Goal: Task Accomplishment & Management: Use online tool/utility

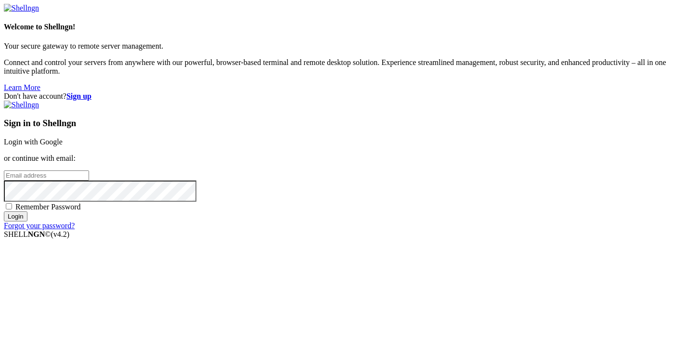
click at [91, 92] on strong "Sign up" at bounding box center [78, 96] width 25 height 8
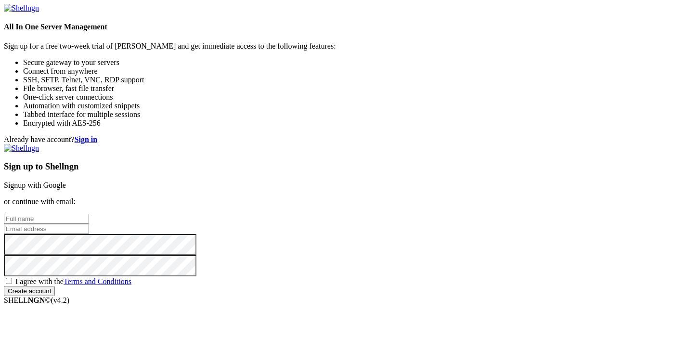
click at [89, 214] on input "text" at bounding box center [46, 219] width 85 height 10
paste input "b.ria.rh.er.mo.u.s@gmail.com"
type input "b.ria.rh.er.mo.u.s@gmail.com"
click at [89, 224] on input "email" at bounding box center [46, 229] width 85 height 10
paste input "b.ria.rh.er.mo.u.s@gmail.com"
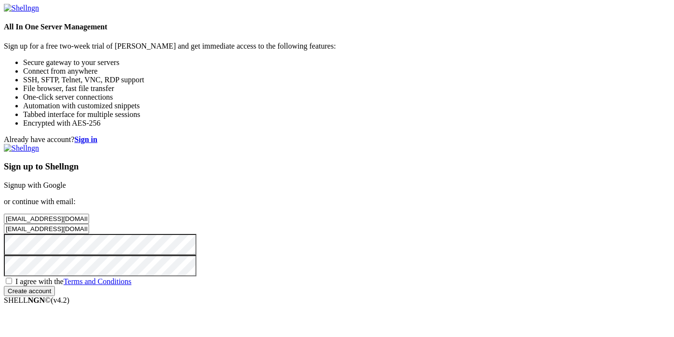
type input "b.ria.rh.er.mo.u.s@gmail.com"
click at [131, 277] on span "I agree with the Terms and Conditions" at bounding box center [73, 281] width 116 height 8
click at [12, 278] on input "I agree with the Terms and Conditions" at bounding box center [9, 281] width 6 height 6
checkbox input "true"
click at [55, 293] on input "Create account" at bounding box center [29, 291] width 51 height 10
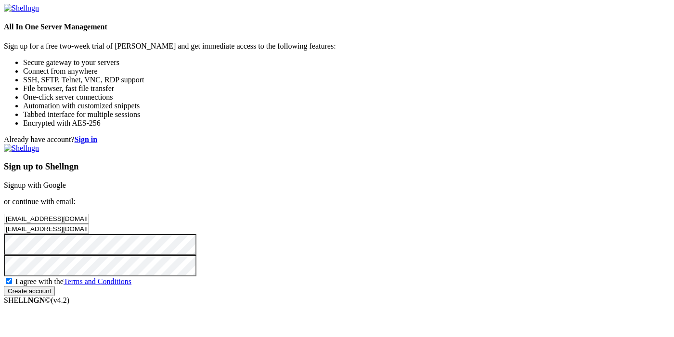
click at [55, 296] on input "Create account" at bounding box center [29, 291] width 51 height 10
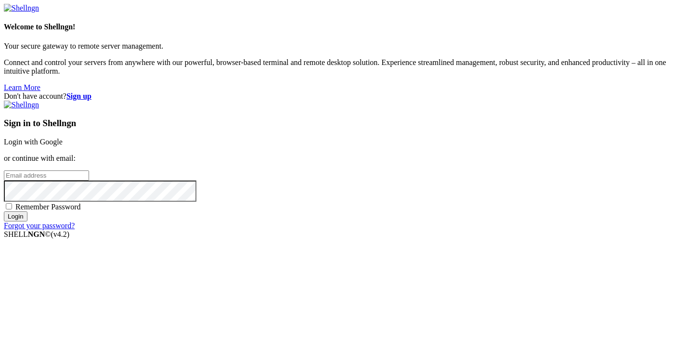
click at [89, 170] on input "email" at bounding box center [46, 175] width 85 height 10
paste input "b.ria.rh.er.mo.u.s@gmail.com"
type input "b.ria.rh.er.mo.u.s@gmail.com"
click at [27, 221] on input "Login" at bounding box center [16, 216] width 24 height 10
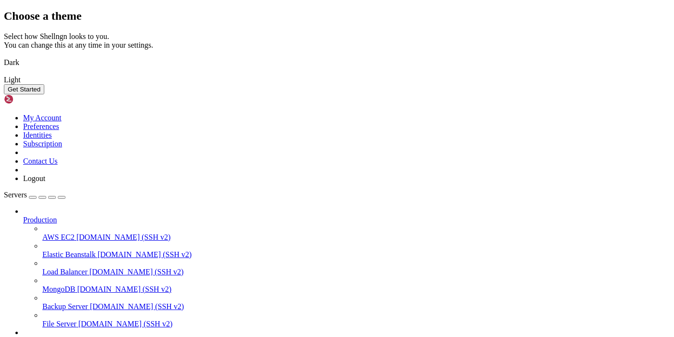
click at [44, 94] on button "Get Started" at bounding box center [24, 89] width 40 height 10
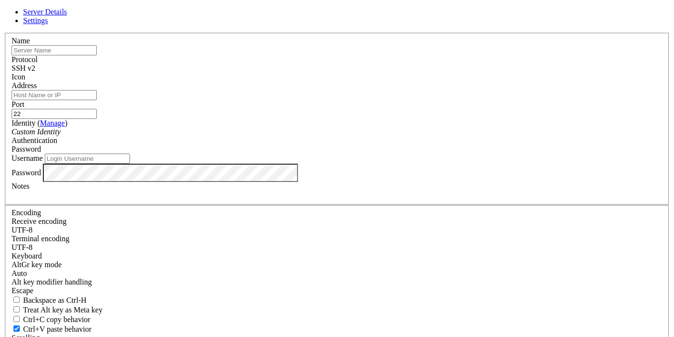
click at [221, 55] on div "Name" at bounding box center [337, 46] width 650 height 19
drag, startPoint x: 224, startPoint y: 79, endPoint x: 242, endPoint y: 102, distance: 28.4
click at [97, 55] on input "text" at bounding box center [54, 50] width 85 height 10
paste input "[TECHNICAL_ID]"
type input "[TECHNICAL_ID]"
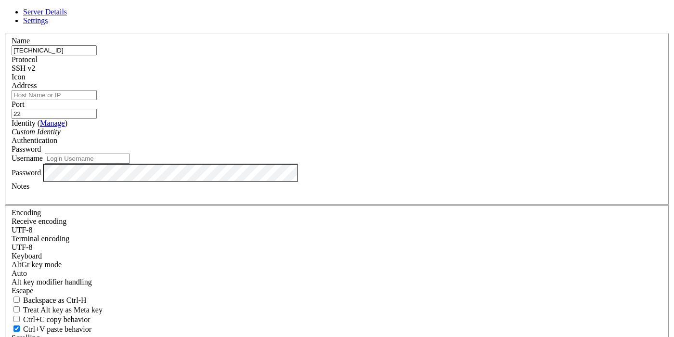
click at [97, 100] on input "Address" at bounding box center [54, 95] width 85 height 10
paste input "[TECHNICAL_ID]"
type input "[TECHNICAL_ID]"
click at [130, 164] on input "Username" at bounding box center [87, 158] width 85 height 10
type input "к"
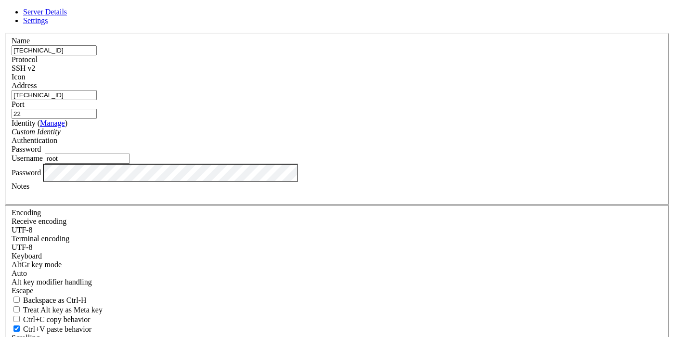
type input "root"
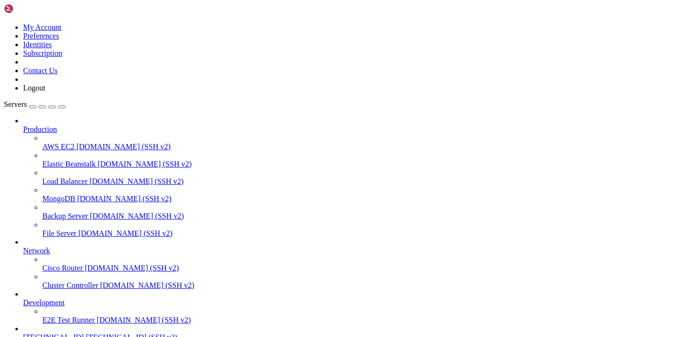
scroll to position [51, 0]
click at [84, 333] on span "[TECHNICAL_ID]" at bounding box center [53, 337] width 61 height 8
click at [76, 333] on span "[TECHNICAL_ID]" at bounding box center [53, 337] width 61 height 8
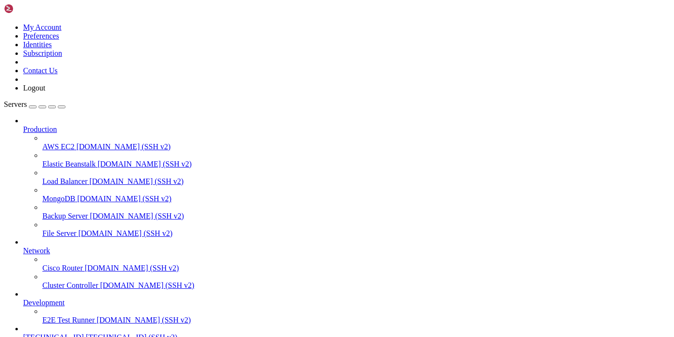
scroll to position [51, 0]
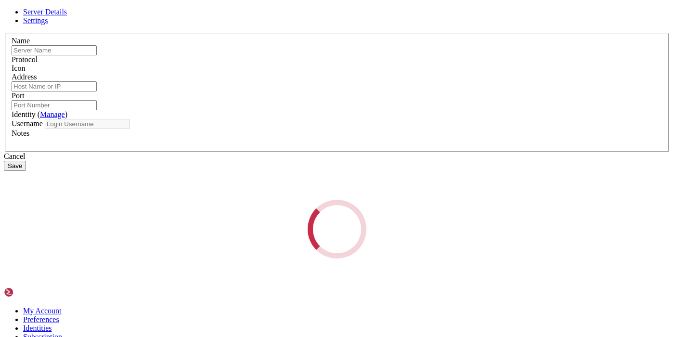
type input "[TECHNICAL_ID]"
type input "22"
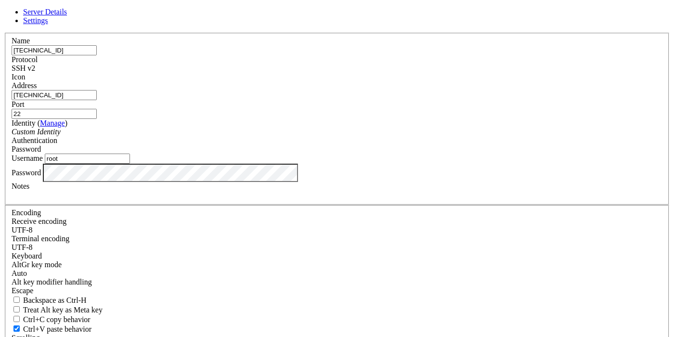
click at [130, 164] on input "root" at bounding box center [87, 158] width 85 height 10
type input "к"
type input "t"
type input "root"
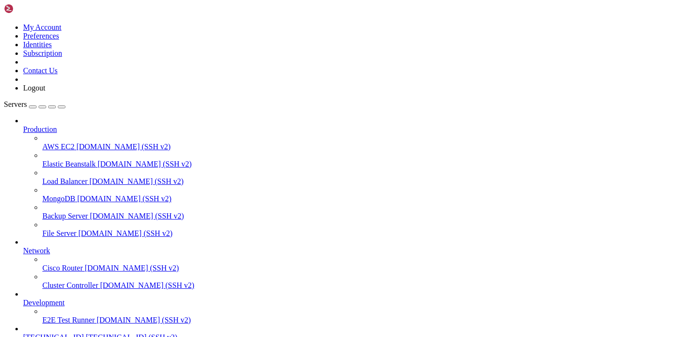
click at [85, 333] on link "92.241.120.172 92.241.120.172 (SSH v2)" at bounding box center [346, 337] width 647 height 9
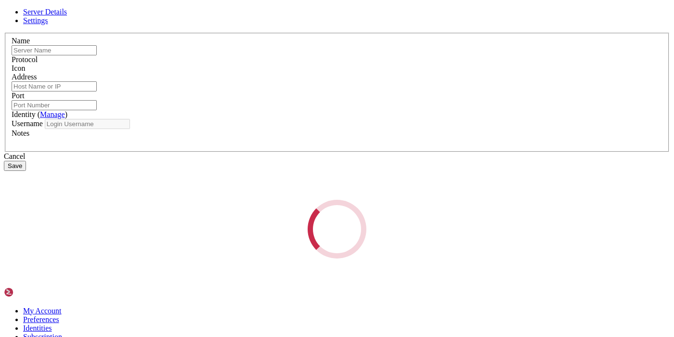
type input "[TECHNICAL_ID]"
type input "22"
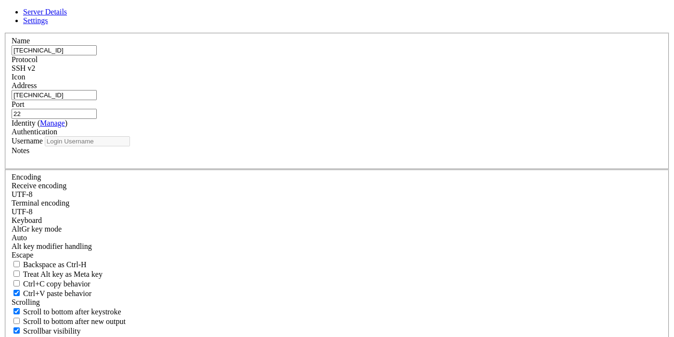
type input "root"
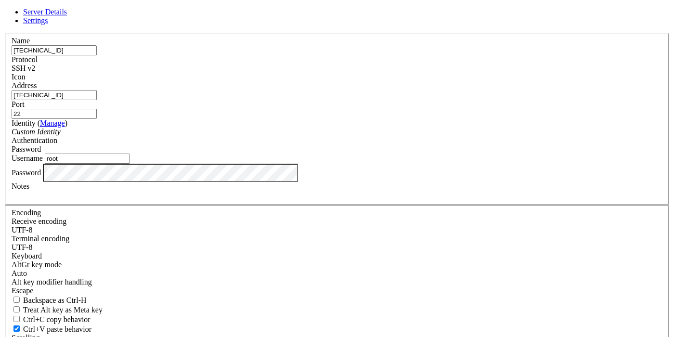
click at [97, 55] on input "[TECHNICAL_ID]" at bounding box center [54, 50] width 85 height 10
type input "[TECHNICAL_ID]"
click at [97, 100] on input "[TECHNICAL_ID]" at bounding box center [54, 95] width 85 height 10
type input "[TECHNICAL_ID]"
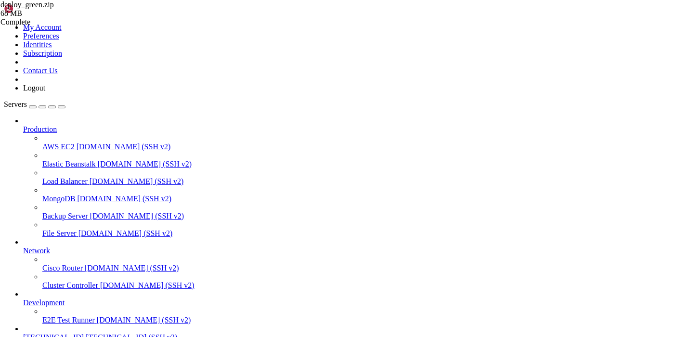
drag, startPoint x: 416, startPoint y: 817, endPoint x: 8, endPoint y: 726, distance: 418.5
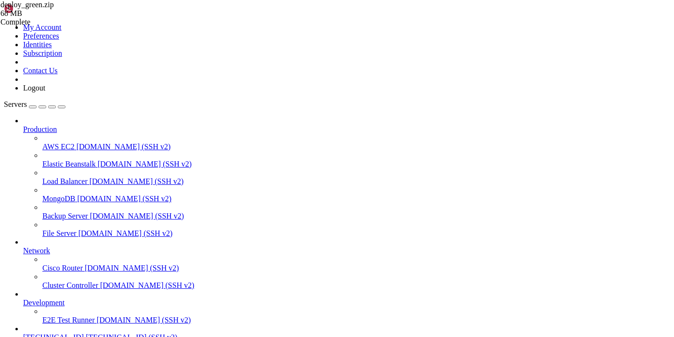
drag, startPoint x: 147, startPoint y: 697, endPoint x: 252, endPoint y: 698, distance: 104.9
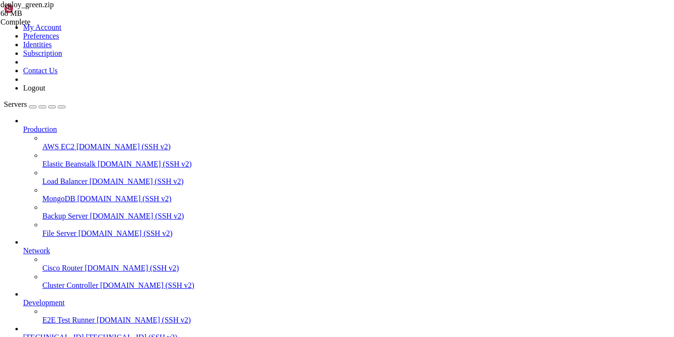
drag, startPoint x: 141, startPoint y: 704, endPoint x: 10, endPoint y: 704, distance: 131.3
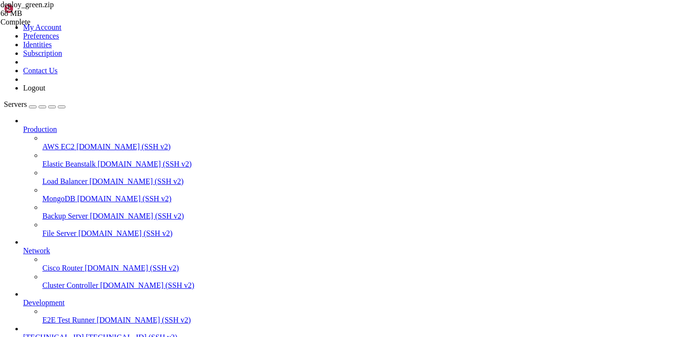
scroll to position [150685, 0]
type input "/green/greenplanet"
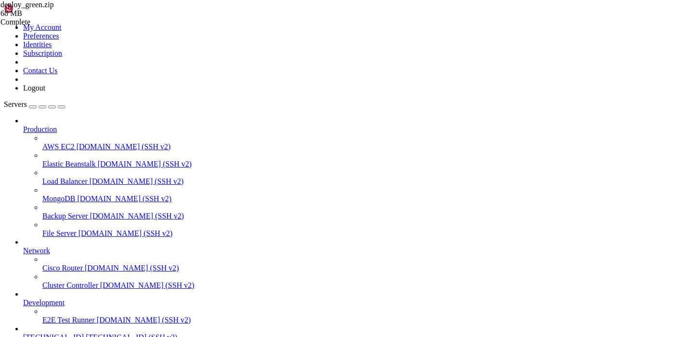
scroll to position [168, 0]
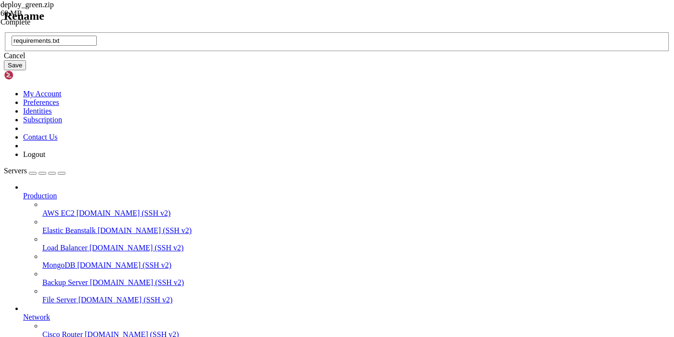
click at [365, 60] on div "Cancel" at bounding box center [337, 55] width 666 height 9
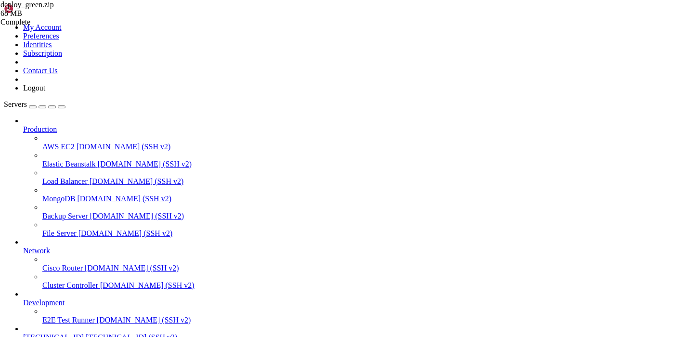
scroll to position [150709, 0]
drag, startPoint x: 145, startPoint y: 800, endPoint x: 287, endPoint y: 803, distance: 142.0
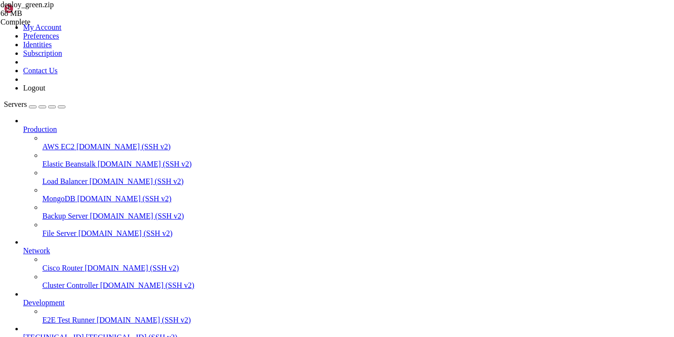
type textarea "import json"
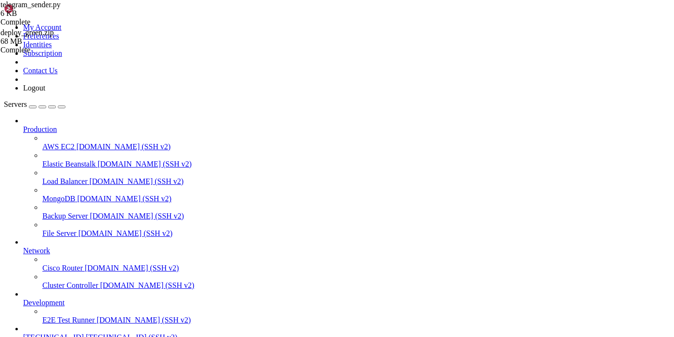
drag, startPoint x: 200, startPoint y: 116, endPoint x: 244, endPoint y: 114, distance: 43.9
paste textarea "1003047417543"
drag, startPoint x: 242, startPoint y: 124, endPoint x: 200, endPoint y: 123, distance: 41.9
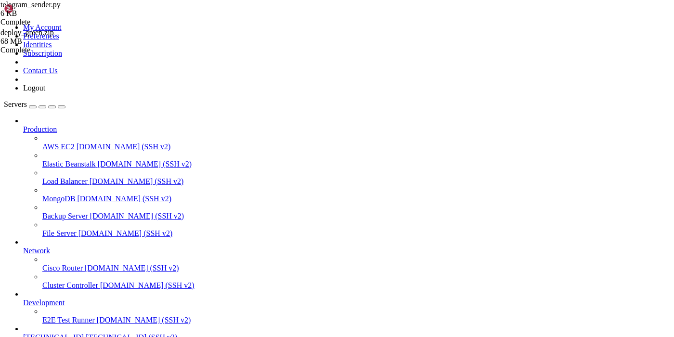
paste textarea "1003047417543"
drag, startPoint x: 197, startPoint y: 95, endPoint x: 330, endPoint y: 97, distance: 133.3
paste textarea "8238053922:AAGBpwhSWU09G0iaYuEXbE1oHI89NT-4cyo"
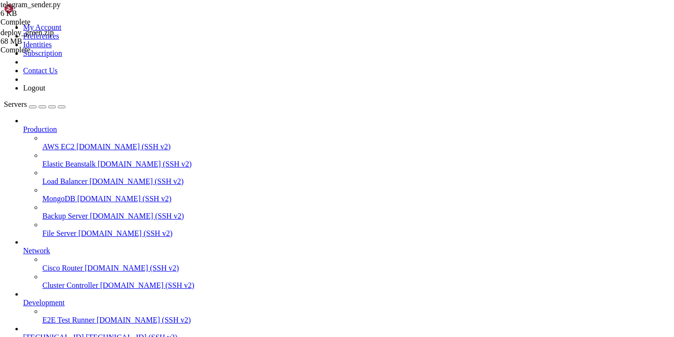
drag, startPoint x: 197, startPoint y: 102, endPoint x: 331, endPoint y: 103, distance: 133.3
paste textarea "8238053922:AAGBpwhSWU09G0iaYuEXbE1oHI89NT-4cyo"
type textarea "TOKEN_LEAD = "8238053922:AAGBpwhSWU09G0iaYuEXbE1oHI89NT-4cyo""
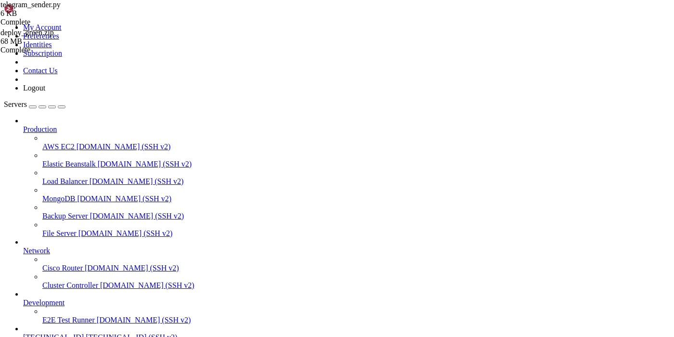
drag, startPoint x: 206, startPoint y: 818, endPoint x: 8, endPoint y: 724, distance: 219.3
drag, startPoint x: 208, startPoint y: 775, endPoint x: 378, endPoint y: 879, distance: 198.9
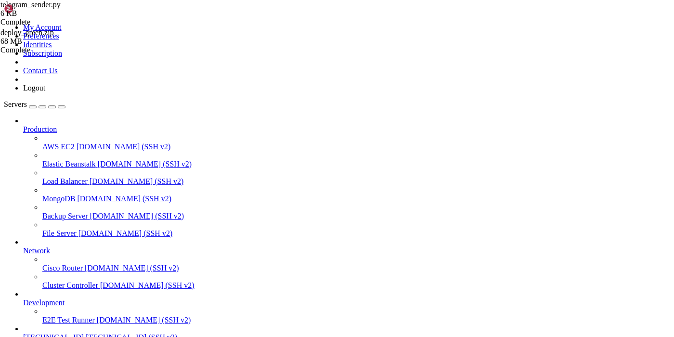
drag, startPoint x: 213, startPoint y: 811, endPoint x: 10, endPoint y: 716, distance: 224.1
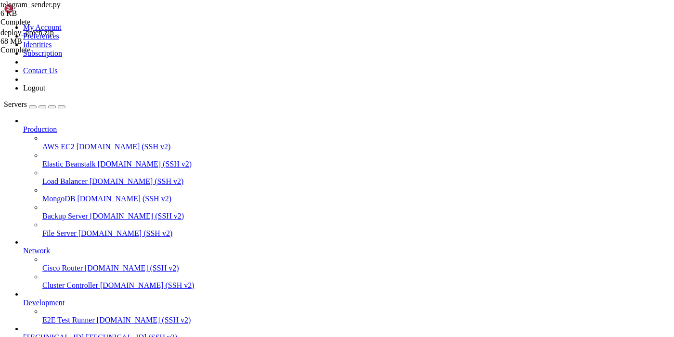
drag, startPoint x: 153, startPoint y: 815, endPoint x: 8, endPoint y: 659, distance: 212.8
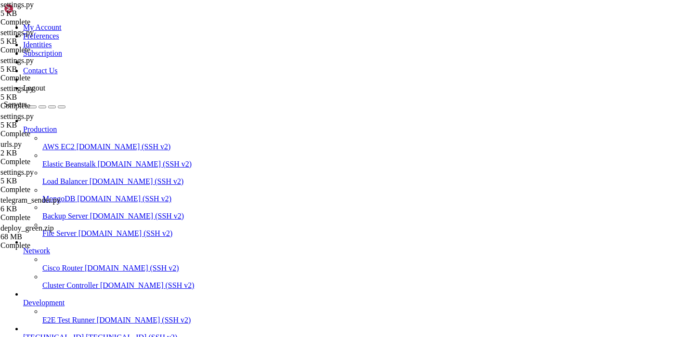
scroll to position [190333, 0]
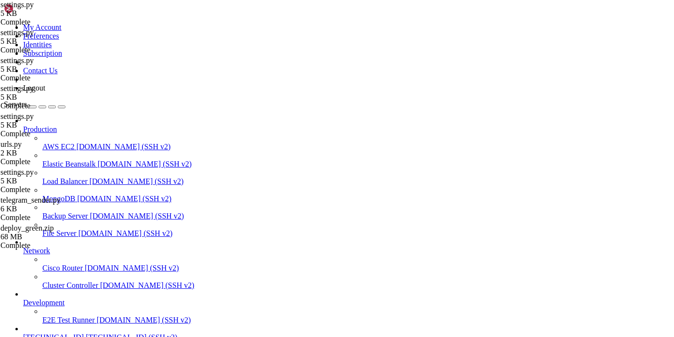
drag, startPoint x: 126, startPoint y: 817, endPoint x: 9, endPoint y: 810, distance: 117.6
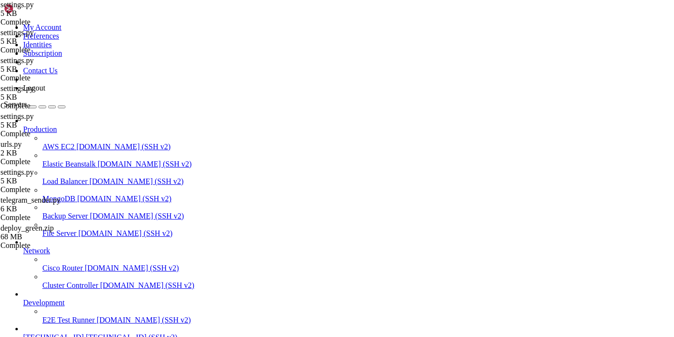
paste input "etc/nginx/sites-available/"
type input "/etc/nginx/sites-available/"
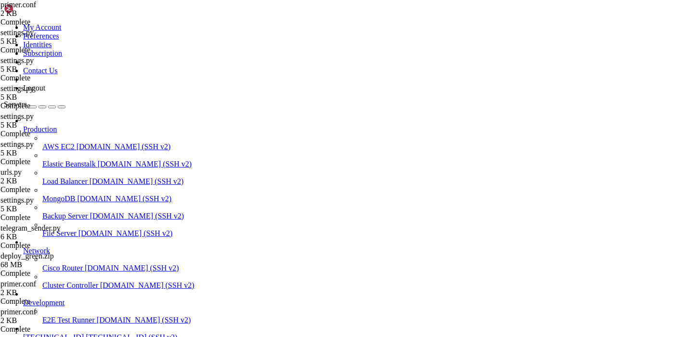
drag, startPoint x: 191, startPoint y: 62, endPoint x: 266, endPoint y: 61, distance: 74.6
paste textarea "[DOMAIN_NAME]"
drag, startPoint x: 266, startPoint y: 62, endPoint x: 340, endPoint y: 63, distance: 74.1
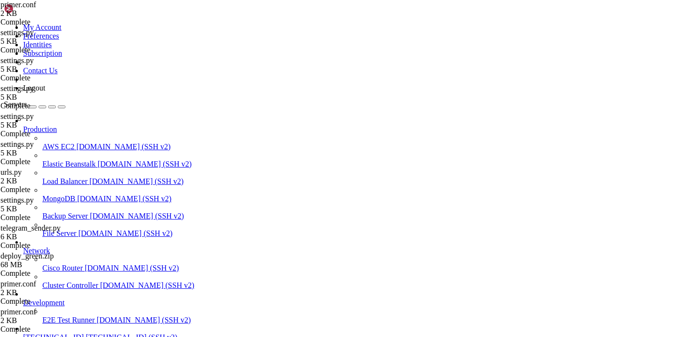
paste textarea "[DOMAIN_NAME]"
drag, startPoint x: 247, startPoint y: 83, endPoint x: 283, endPoint y: 83, distance: 36.1
drag, startPoint x: 223, startPoint y: 163, endPoint x: 189, endPoint y: 162, distance: 34.2
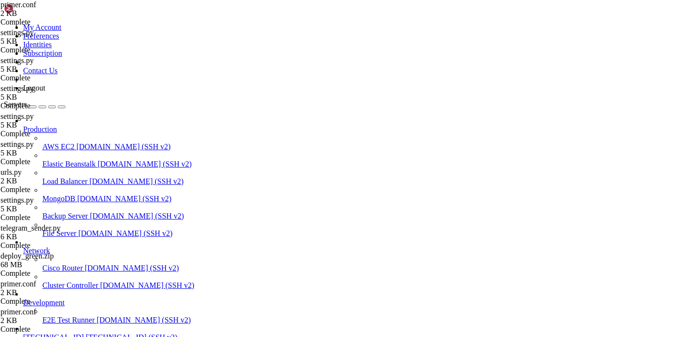
drag, startPoint x: 204, startPoint y: 162, endPoint x: 184, endPoint y: 162, distance: 19.2
drag, startPoint x: 185, startPoint y: 117, endPoint x: 223, endPoint y: 115, distance: 38.1
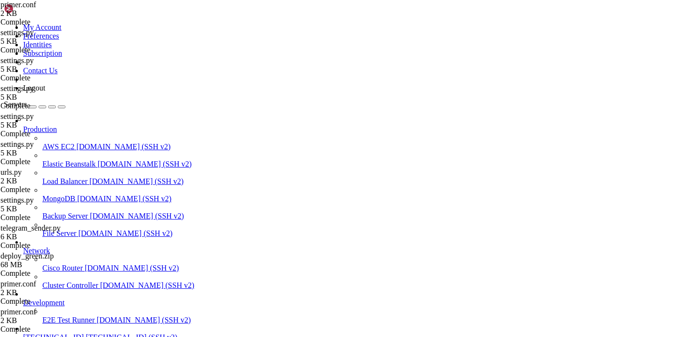
paste textarea "green"
drag, startPoint x: 325, startPoint y: 61, endPoint x: 266, endPoint y: 61, distance: 59.2
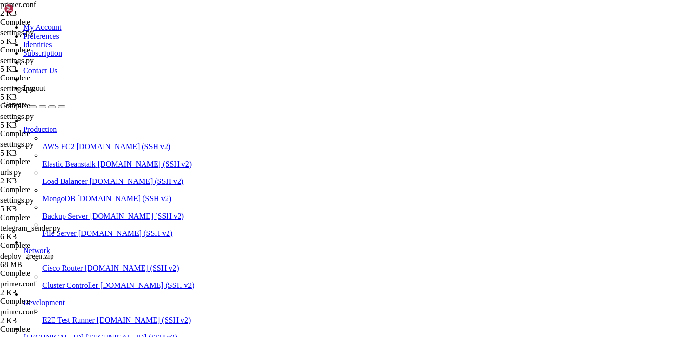
scroll to position [112, 0]
drag, startPoint x: 208, startPoint y: 313, endPoint x: 282, endPoint y: 315, distance: 74.6
paste textarea "[DOMAIN_NAME]"
drag, startPoint x: 202, startPoint y: 306, endPoint x: 277, endPoint y: 306, distance: 75.1
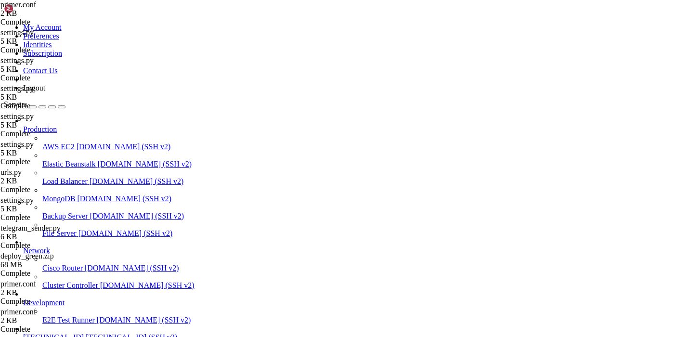
paste textarea "[DOMAIN_NAME]"
type textarea "server_name [DOMAIN_NAME];"
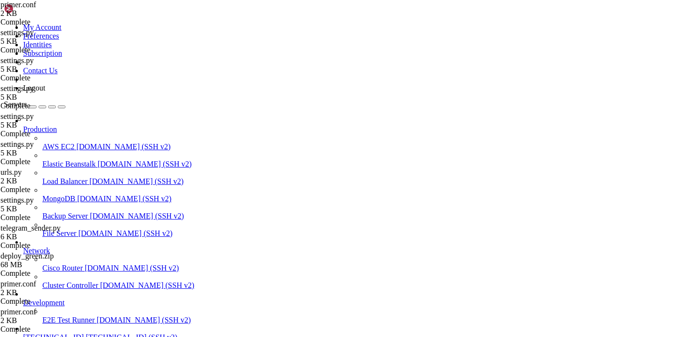
drag, startPoint x: 194, startPoint y: 644, endPoint x: 381, endPoint y: 639, distance: 187.2
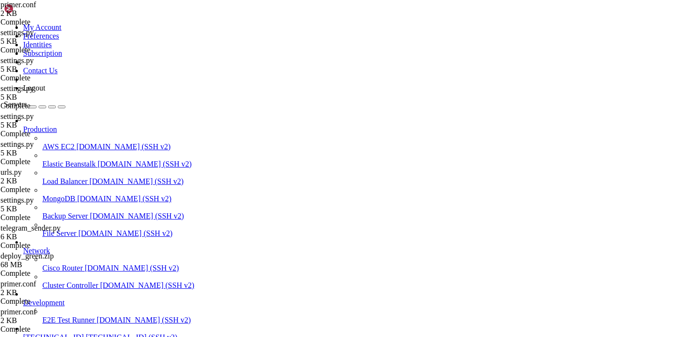
scroll to position [191886, 0]
drag, startPoint x: 151, startPoint y: 817, endPoint x: 9, endPoint y: 655, distance: 215.2
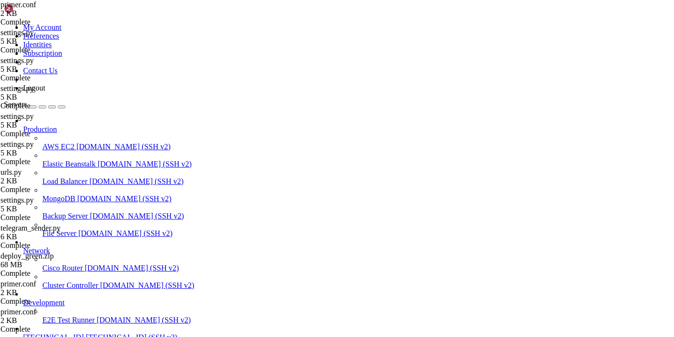
drag, startPoint x: 245, startPoint y: 210, endPoint x: 199, endPoint y: 211, distance: 45.7
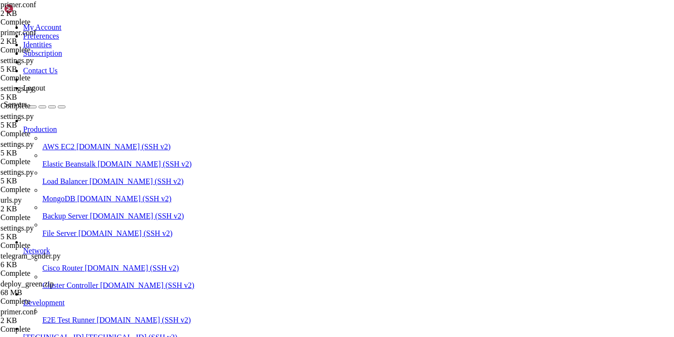
type textarea "proxy_pass [URL][TECHNICAL_ID];"
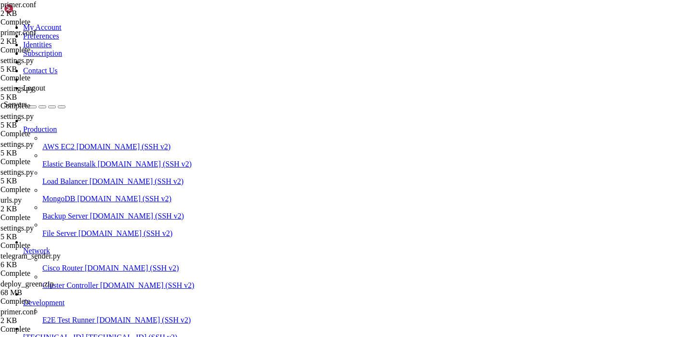
scroll to position [191514, 0]
drag, startPoint x: 198, startPoint y: 788, endPoint x: 312, endPoint y: 786, distance: 113.6
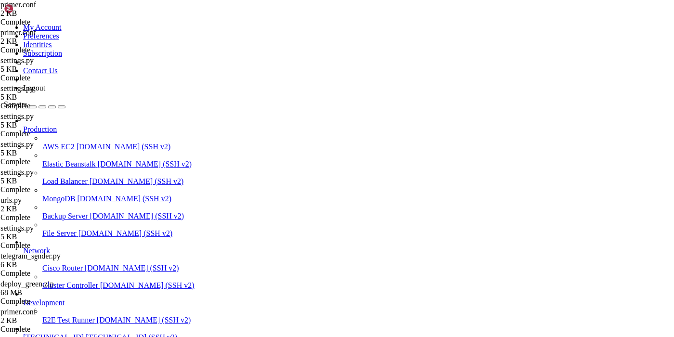
drag, startPoint x: 204, startPoint y: 626, endPoint x: 340, endPoint y: 626, distance: 136.2
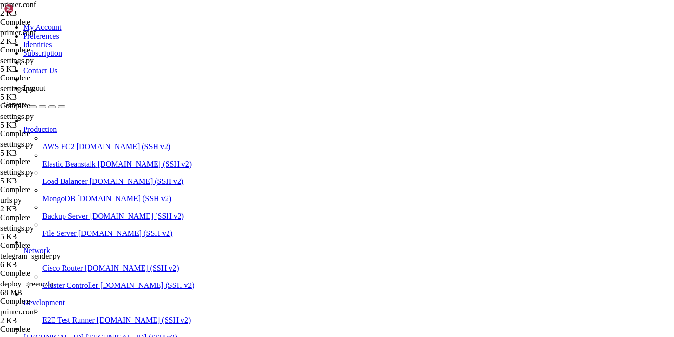
scroll to position [192453, 0]
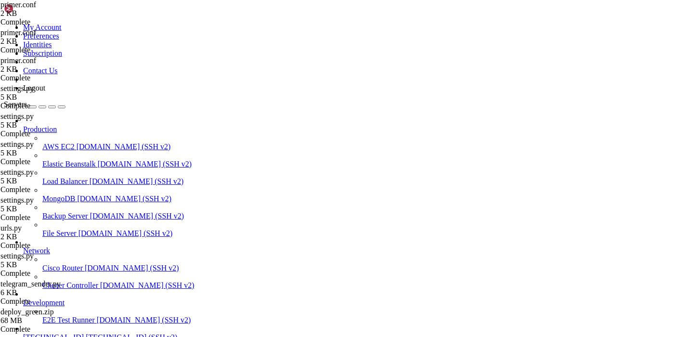
drag, startPoint x: 197, startPoint y: 675, endPoint x: 303, endPoint y: 675, distance: 106.3
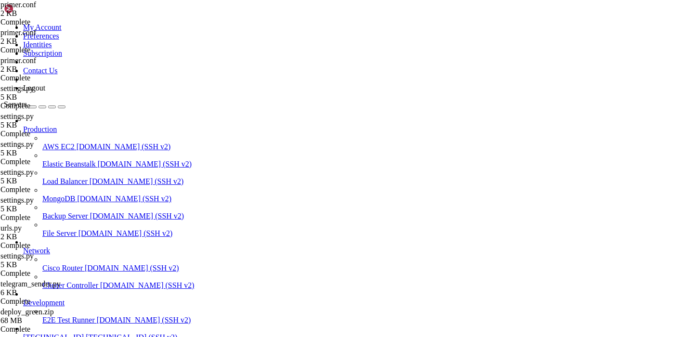
drag, startPoint x: 194, startPoint y: 675, endPoint x: 303, endPoint y: 673, distance: 109.2
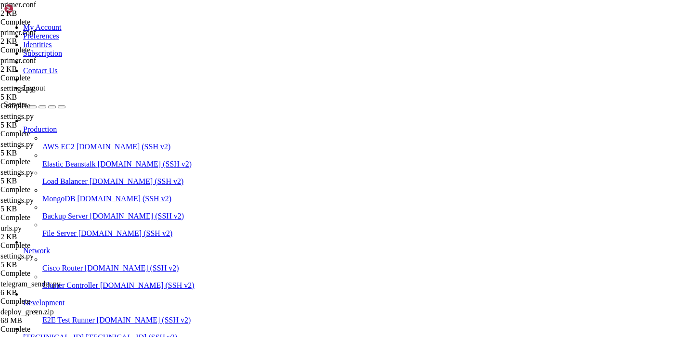
drag, startPoint x: 305, startPoint y: 674, endPoint x: 203, endPoint y: 673, distance: 102.0
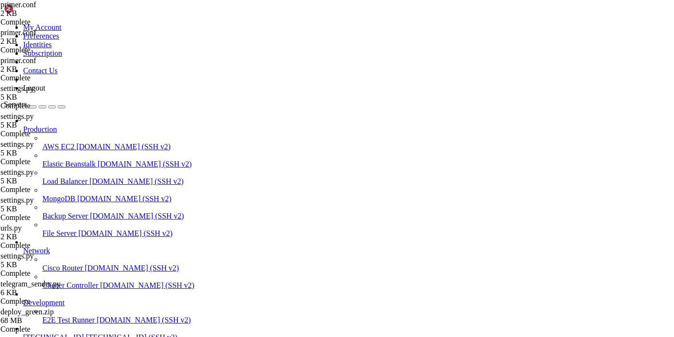
drag, startPoint x: 252, startPoint y: 594, endPoint x: 421, endPoint y: 592, distance: 169.4
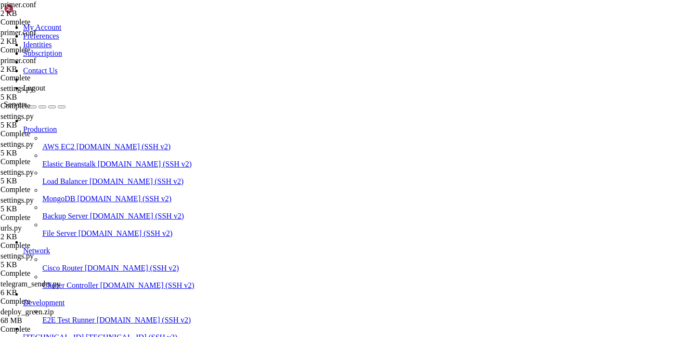
scroll to position [192830, 0]
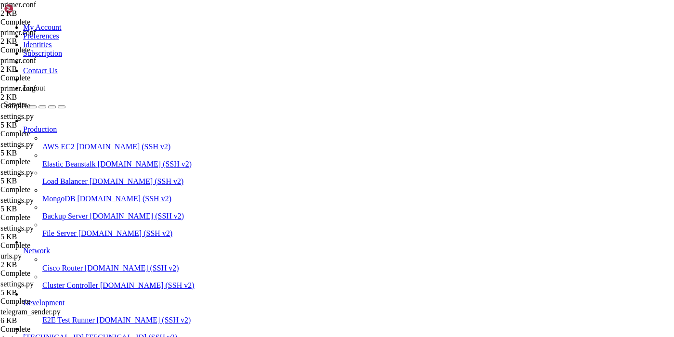
drag, startPoint x: 167, startPoint y: 211, endPoint x: 296, endPoint y: 210, distance: 128.5
paste textarea "[TECHNICAL_ID]"
type textarea "proxy_pass [URL][TECHNICAL_ID];"
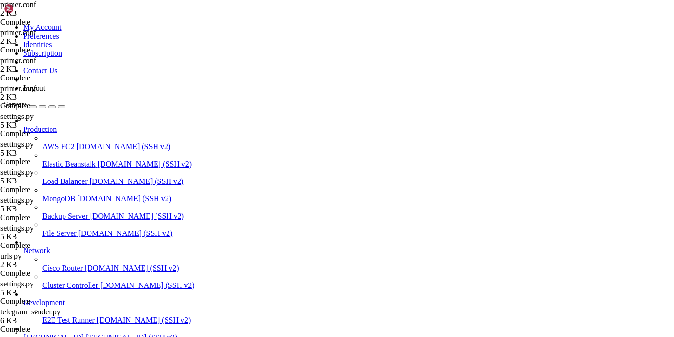
type textarea "return 301 [URL][DOMAIN_NAME]$request_uri; }"
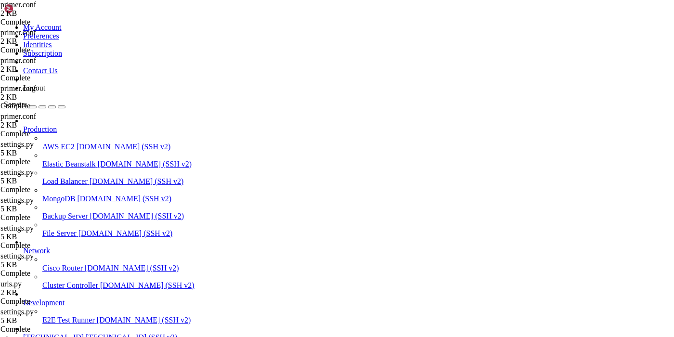
drag, startPoint x: 379, startPoint y: 816, endPoint x: 10, endPoint y: 790, distance: 369.9
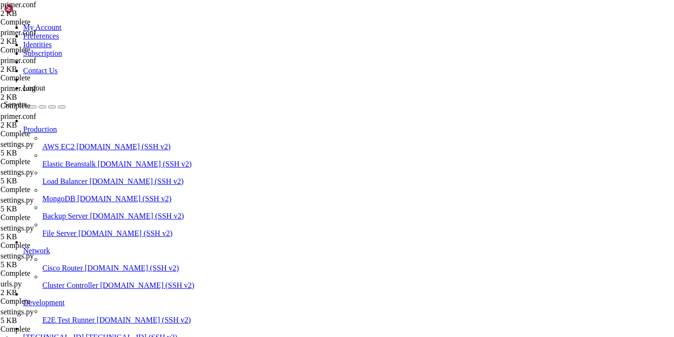
drag, startPoint x: 167, startPoint y: 810, endPoint x: 10, endPoint y: 795, distance: 158.0
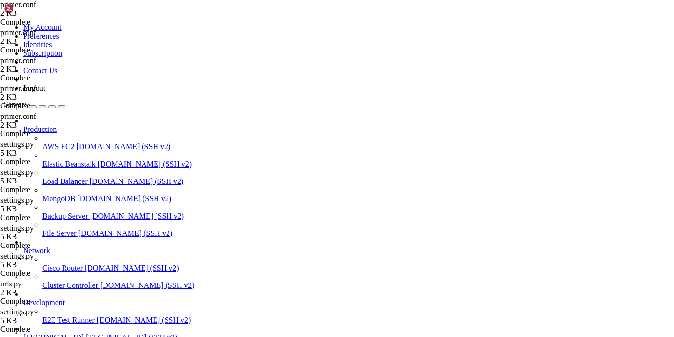
drag, startPoint x: 374, startPoint y: 821, endPoint x: 13, endPoint y: 698, distance: 381.7
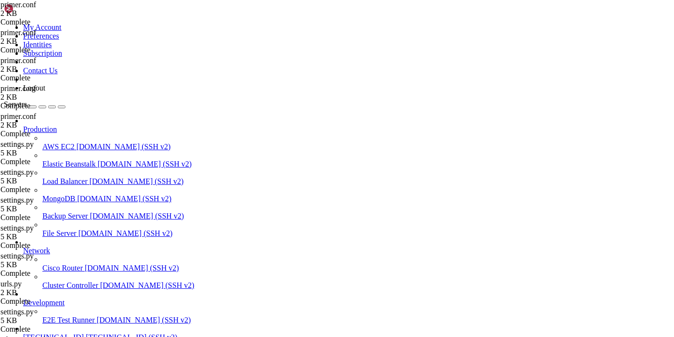
drag, startPoint x: 219, startPoint y: 816, endPoint x: 10, endPoint y: 796, distance: 210.8
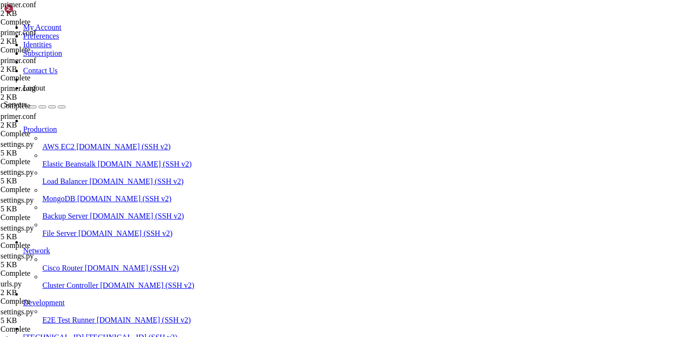
scroll to position [193782, 0]
drag, startPoint x: 357, startPoint y: 819, endPoint x: 9, endPoint y: 654, distance: 385.4
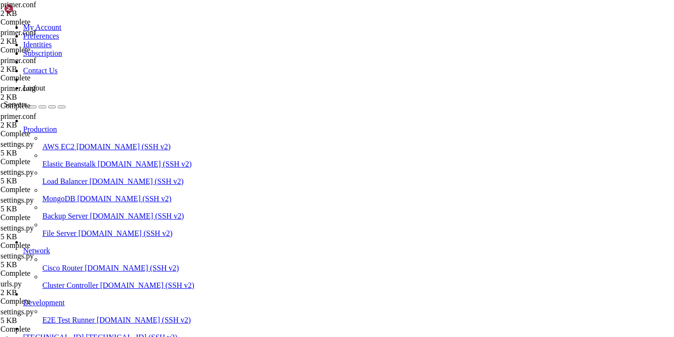
drag, startPoint x: 255, startPoint y: 33, endPoint x: 143, endPoint y: 32, distance: 111.1
paste input "text"
type input "/etc/nginx/"
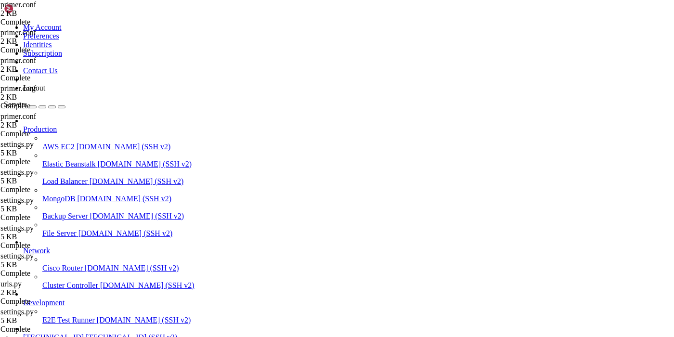
type textarea "# server_name_in_redirect off;"
type input "http {"
type textarea "http {"
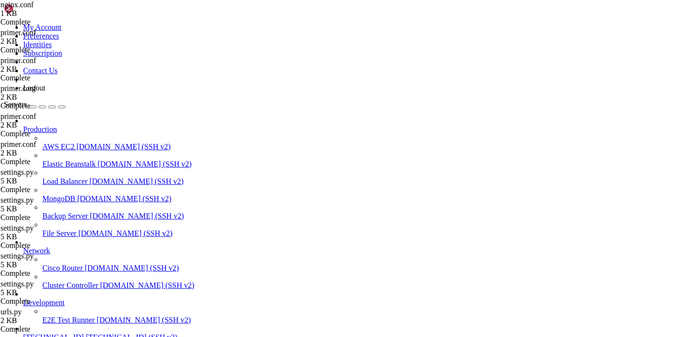
paste textarea "server_names_hash_bucket_size 64;"
type textarea "server_names_hash_bucket_size 64;"
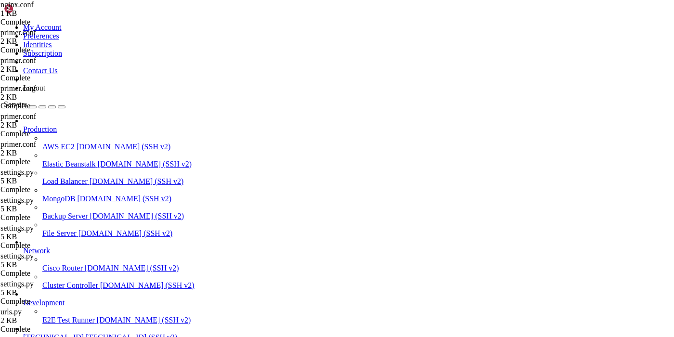
scroll to position [0, 0]
drag, startPoint x: 410, startPoint y: 818, endPoint x: 8, endPoint y: 793, distance: 402.5
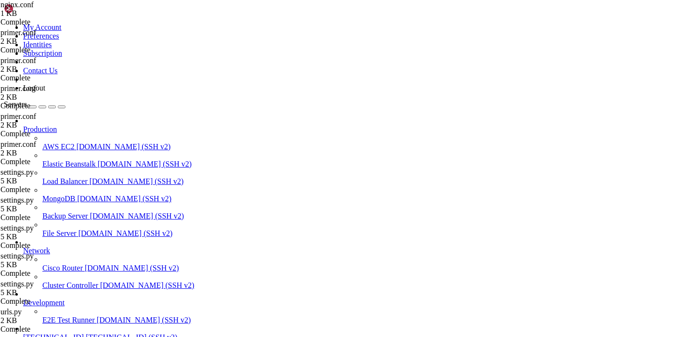
drag, startPoint x: 9, startPoint y: 795, endPoint x: 472, endPoint y: 878, distance: 470.3
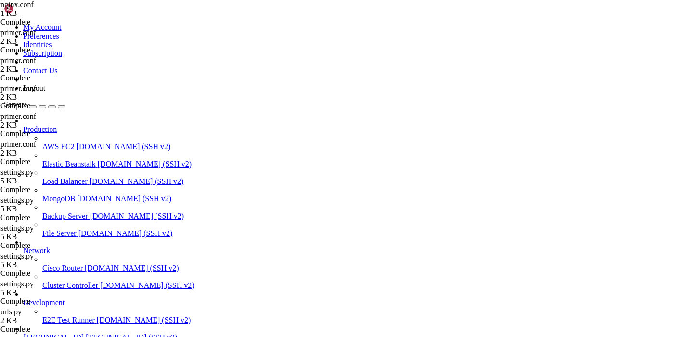
scroll to position [206440, 0]
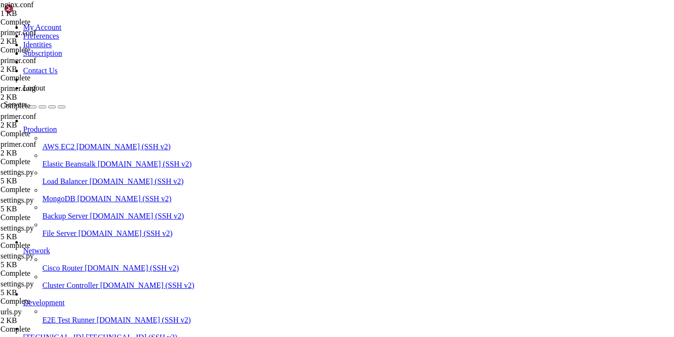
scroll to position [194168, 0]
drag, startPoint x: 194, startPoint y: 738, endPoint x: 372, endPoint y: 736, distance: 178.5
copy x-row "python3 manage.py runserver [TECHNICAL_ID]"
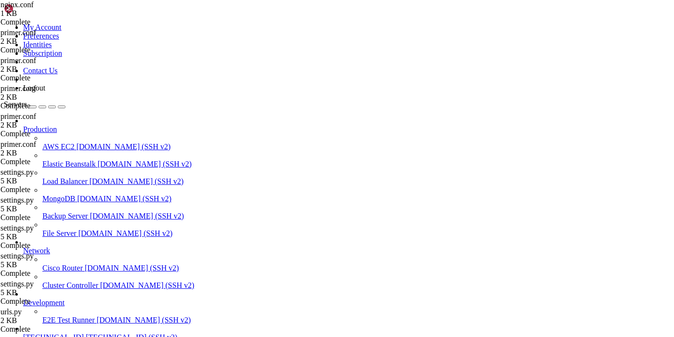
scroll to position [204470, 0]
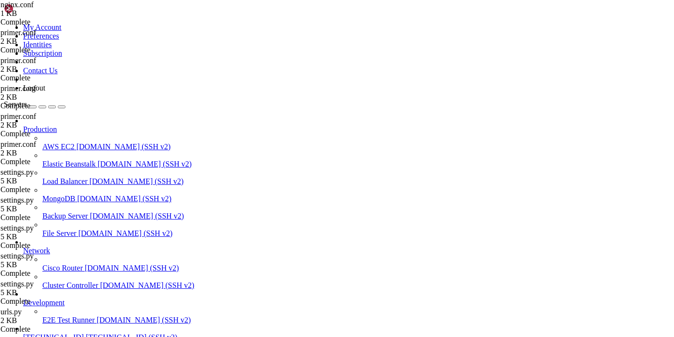
drag, startPoint x: 143, startPoint y: 721, endPoint x: 8, endPoint y: 722, distance: 134.7
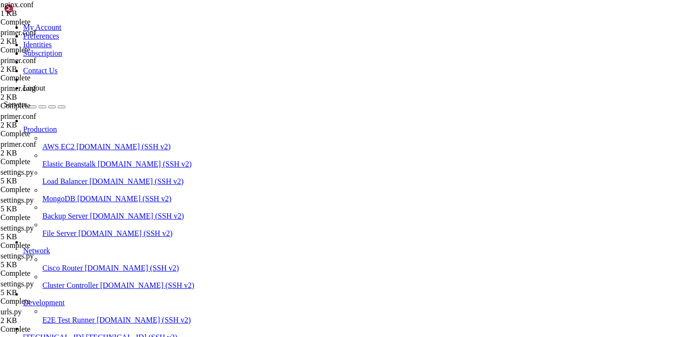
drag, startPoint x: 164, startPoint y: 820, endPoint x: 9, endPoint y: 641, distance: 236.4
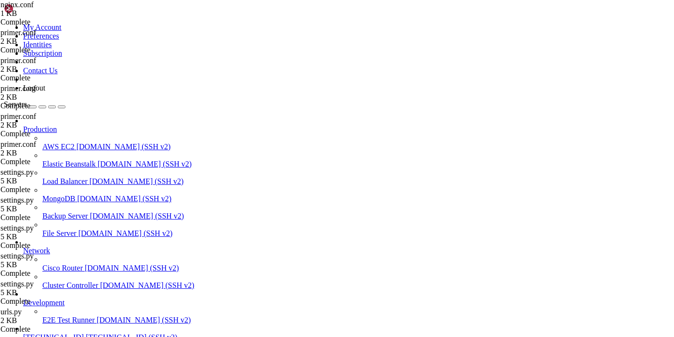
copy div "[DATE] 00:41:54 [DOMAIN_NAME] python3[7521]: [DATE] 00:41:54,076 - aiogram.disp…"
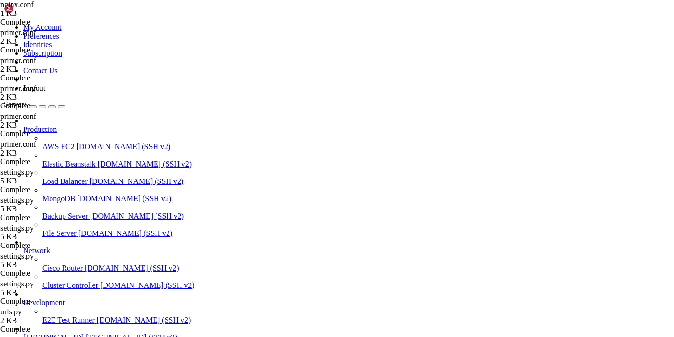
scroll to position [207296, 0]
drag, startPoint x: 99, startPoint y: 618, endPoint x: 247, endPoint y: 614, distance: 148.2
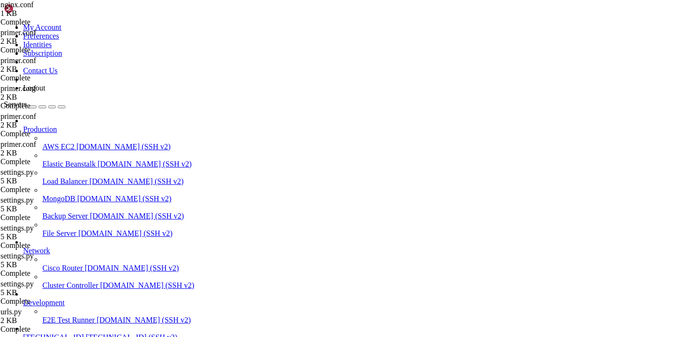
drag, startPoint x: 96, startPoint y: 690, endPoint x: 255, endPoint y: 686, distance: 159.8
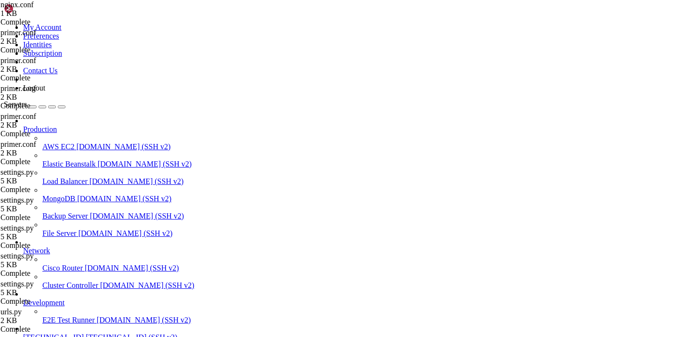
scroll to position [207777, 0]
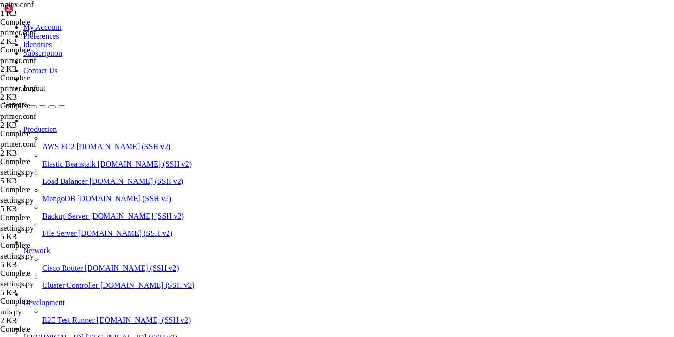
type input "/green/greenplanet"
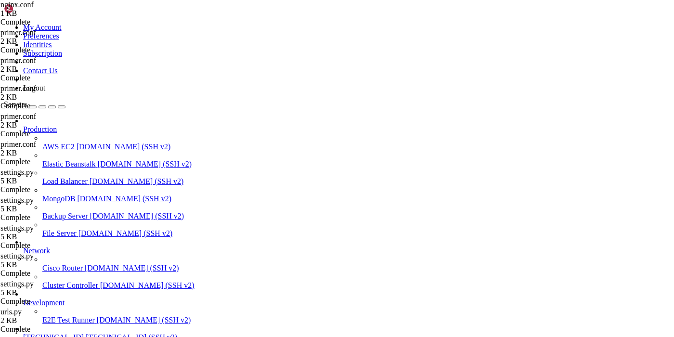
paste textarea
type textarea "BotManager.start_bot_thread()"
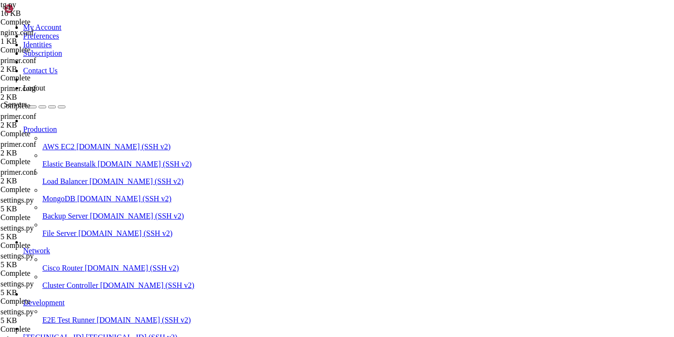
scroll to position [2260, 0]
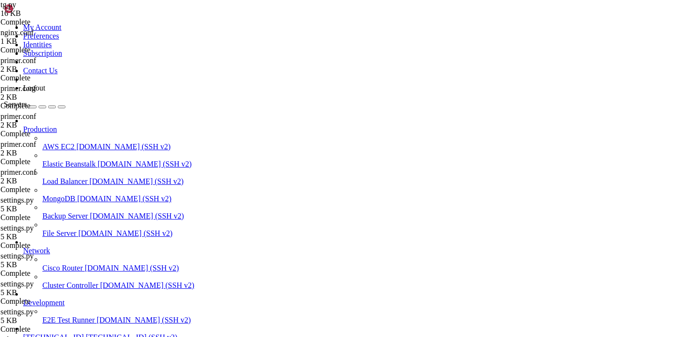
drag, startPoint x: 98, startPoint y: 579, endPoint x: 227, endPoint y: 577, distance: 128.5
drag, startPoint x: 97, startPoint y: 659, endPoint x: 241, endPoint y: 660, distance: 144.3
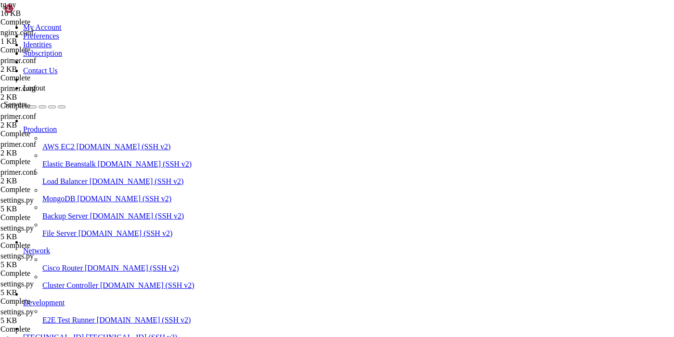
drag, startPoint x: 98, startPoint y: 688, endPoint x: 253, endPoint y: 689, distance: 154.9
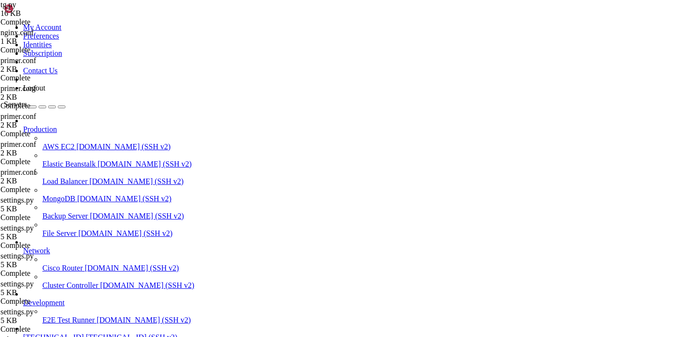
copy x-row "Telegram"
copy x-row "Bot"
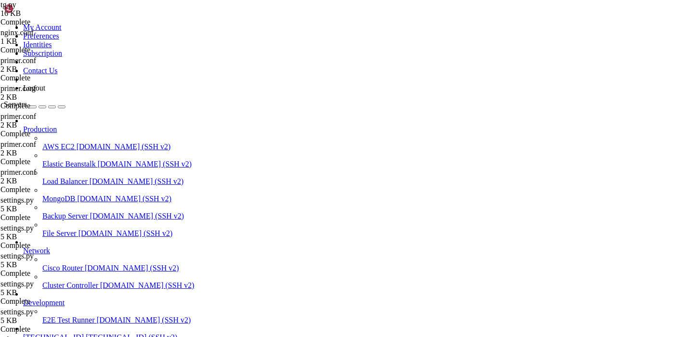
copy x-row "GreenPlanet"
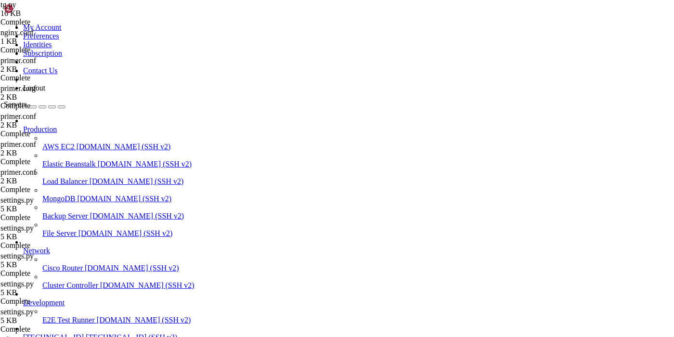
copy x-row "for"
copy x-row "Bot"
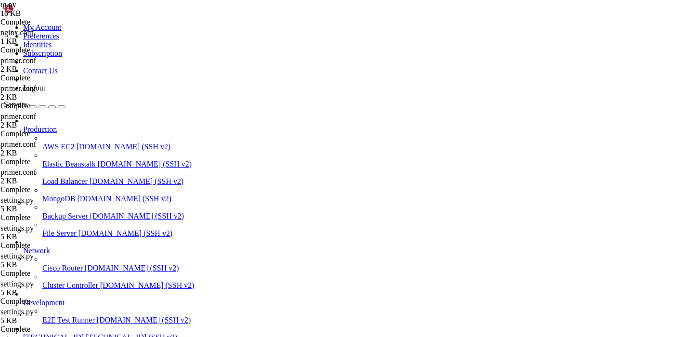
copy x-row "Telegram"
copy x-row "Bot"
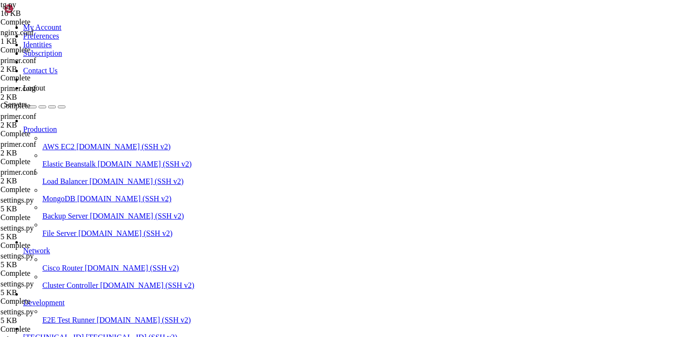
copy x-row "for"
